Goal: Transaction & Acquisition: Purchase product/service

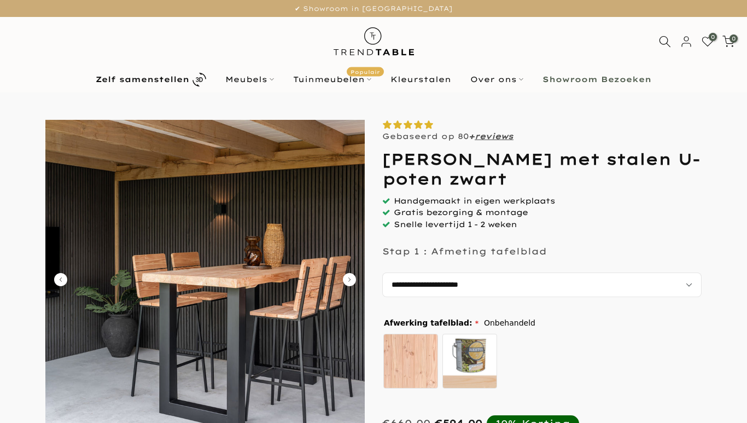
click at [701, 272] on select "**********" at bounding box center [541, 284] width 319 height 25
select select "**********"
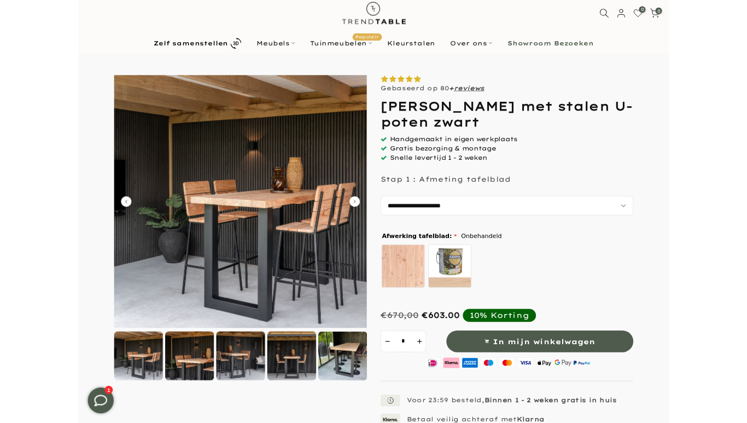
scroll to position [22, 0]
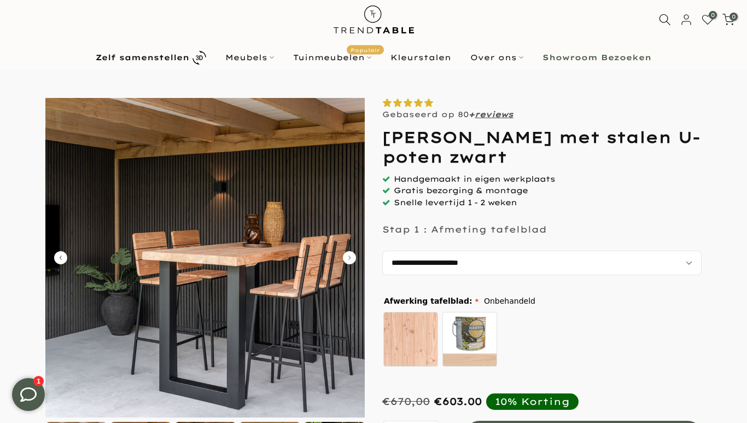
click at [482, 187] on span "Gratis bezorging & montage" at bounding box center [461, 190] width 134 height 10
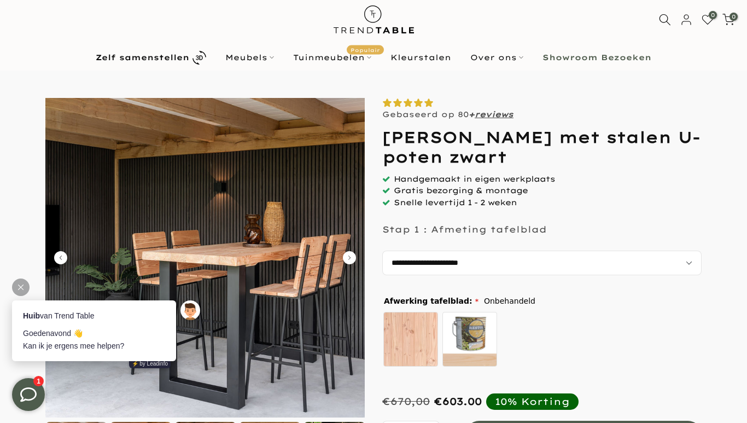
scroll to position [0, 0]
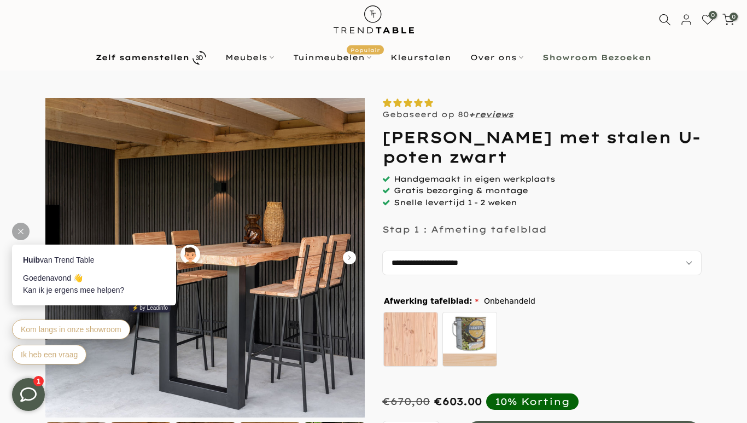
click at [704, 322] on form at bounding box center [373, 389] width 725 height 583
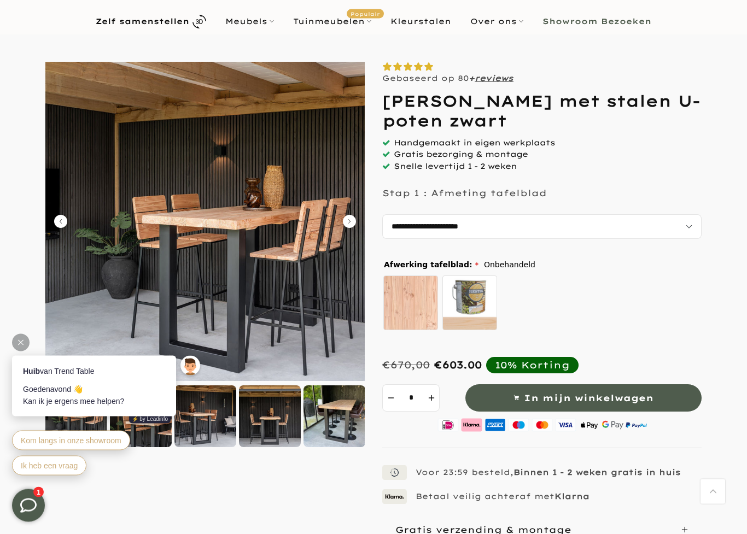
scroll to position [58, 0]
click at [344, 230] on img at bounding box center [204, 221] width 319 height 319
click at [358, 228] on img at bounding box center [204, 221] width 319 height 319
click at [358, 222] on img at bounding box center [204, 221] width 319 height 319
click at [356, 228] on img at bounding box center [204, 221] width 319 height 319
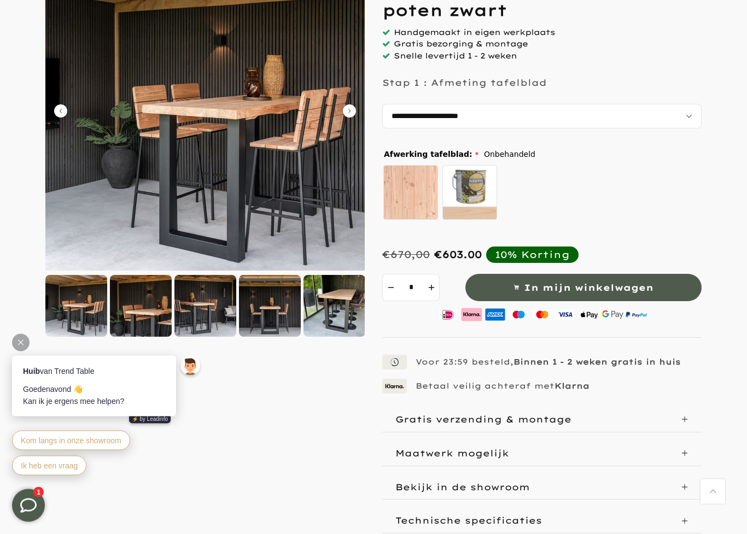
scroll to position [170, 0]
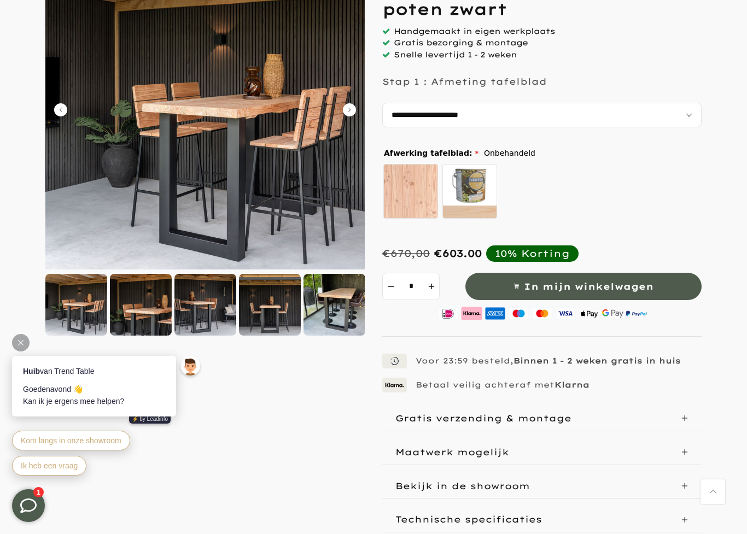
click at [218, 290] on div at bounding box center [206, 305] width 62 height 62
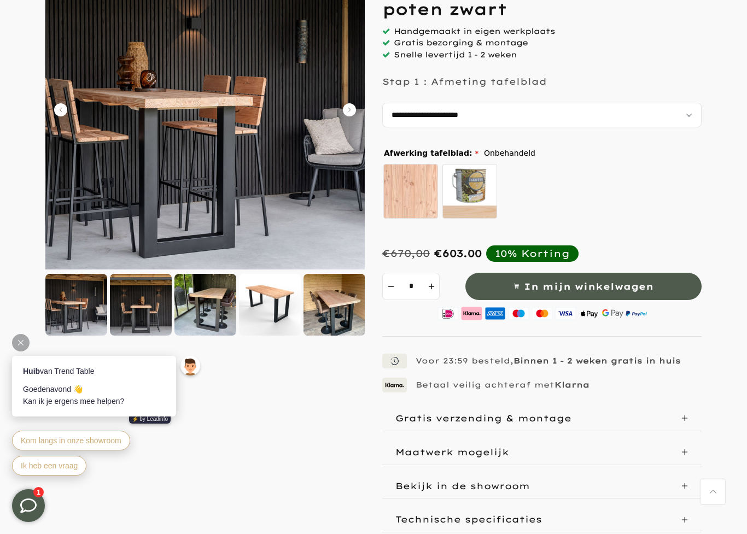
click at [327, 307] on div at bounding box center [335, 305] width 62 height 62
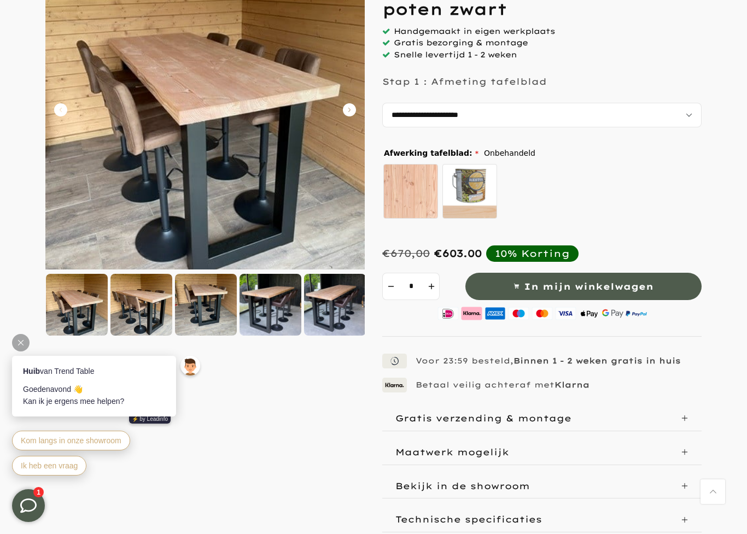
scroll to position [113, 0]
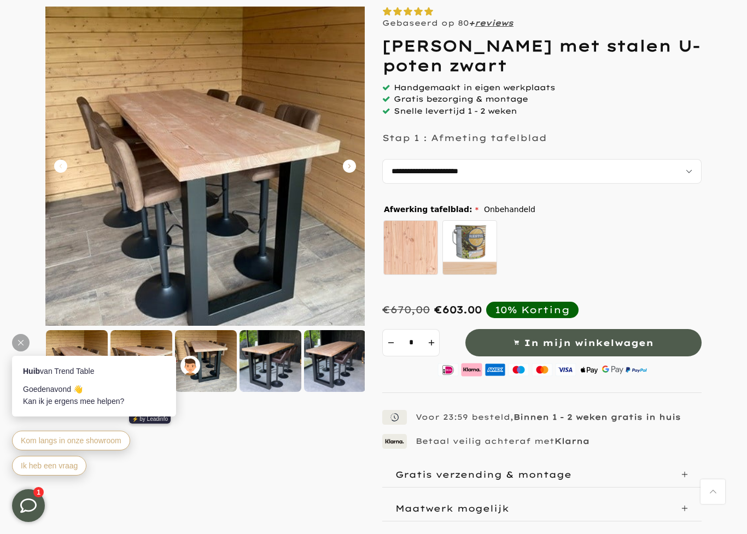
click at [313, 133] on img at bounding box center [204, 166] width 319 height 319
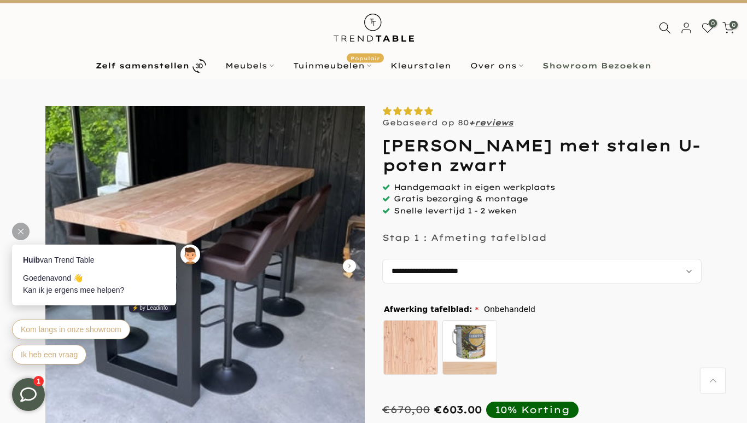
scroll to position [0, 0]
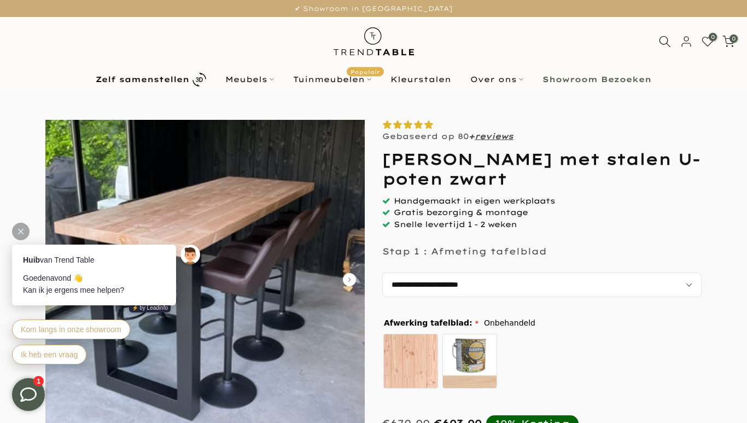
click at [18, 3] on p "✔ Showroom in [GEOGRAPHIC_DATA]" at bounding box center [374, 9] width 720 height 12
